Goal: Task Accomplishment & Management: Use online tool/utility

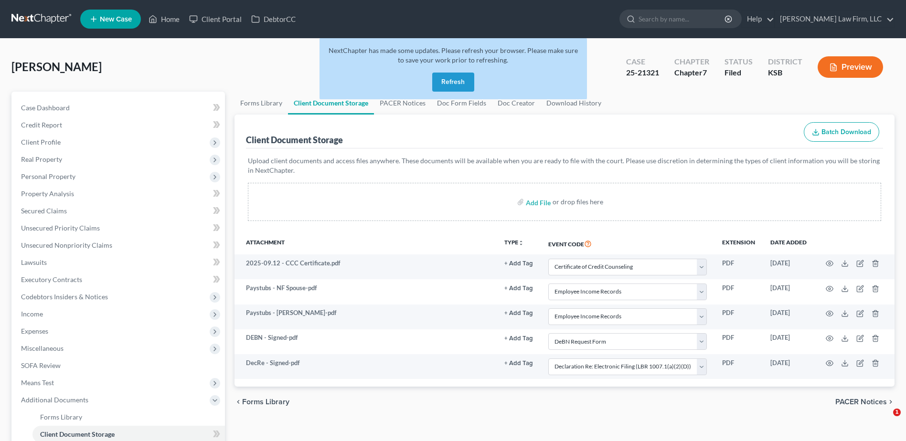
select select "0"
select select "4"
select select "2"
select select "3"
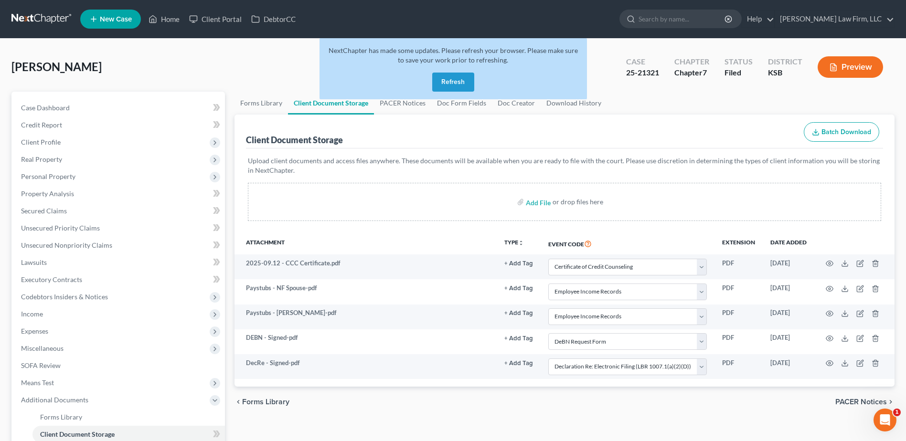
click at [453, 83] on button "Refresh" at bounding box center [453, 82] width 42 height 19
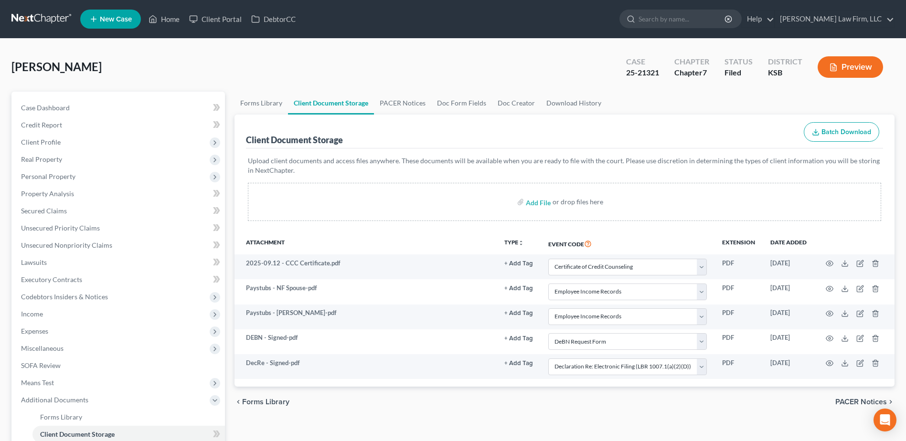
select select "0"
select select "4"
select select "2"
select select "3"
